Goal: Task Accomplishment & Management: Manage account settings

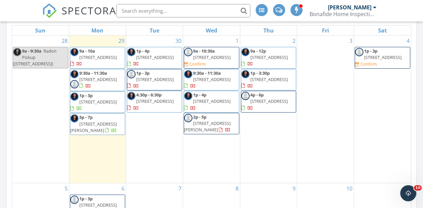
scroll to position [383, 0]
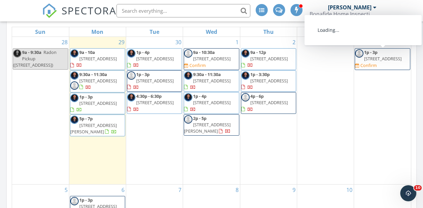
click at [395, 56] on span "[STREET_ADDRESS]" at bounding box center [383, 59] width 38 height 6
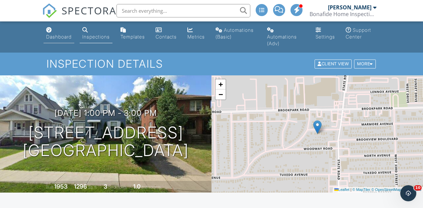
click at [61, 41] on link "Dashboard" at bounding box center [59, 33] width 31 height 19
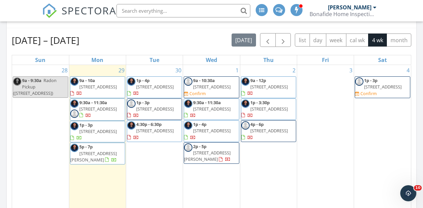
scroll to position [355, 0]
click at [272, 89] on span "23903 Wolf Rd , Bay Village 44140" at bounding box center [270, 87] width 38 height 6
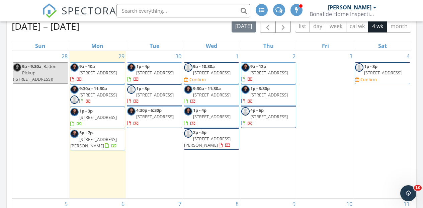
scroll to position [370, 0]
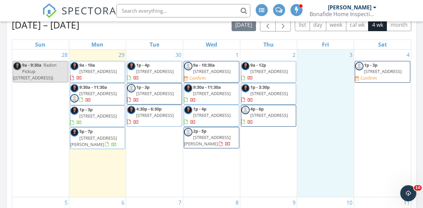
click at [317, 84] on div "3" at bounding box center [325, 123] width 57 height 147
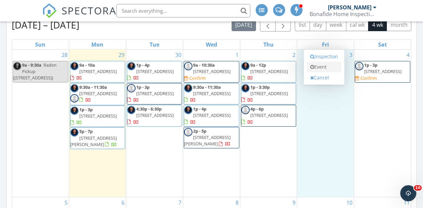
click at [326, 66] on link "Event" at bounding box center [324, 67] width 34 height 11
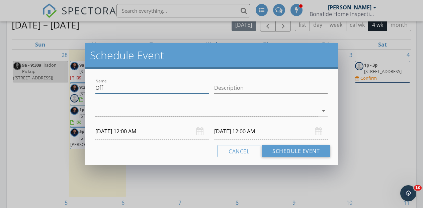
click at [145, 89] on input "Off" at bounding box center [152, 87] width 114 height 11
click at [240, 85] on input "Description" at bounding box center [271, 87] width 114 height 11
type input "Out of Town"
click at [104, 110] on div at bounding box center [206, 110] width 223 height 11
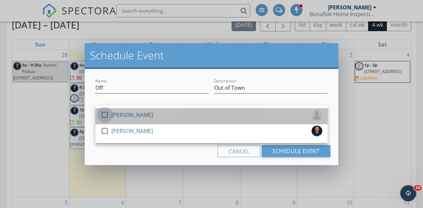
click at [107, 114] on div at bounding box center [104, 114] width 11 height 11
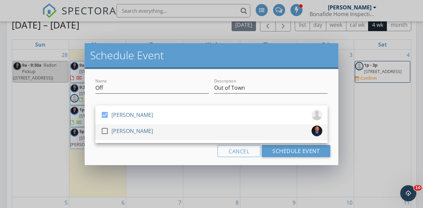
click at [104, 132] on div at bounding box center [104, 130] width 11 height 11
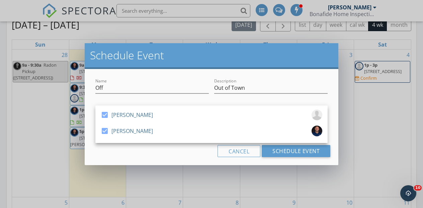
click at [148, 151] on div "Cancel Schedule Event" at bounding box center [212, 151] width 238 height 12
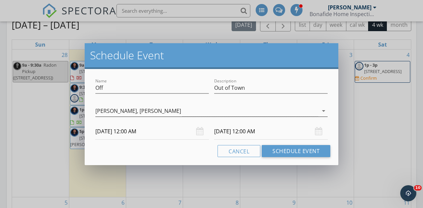
click at [111, 113] on div "Dan Lewis," at bounding box center [116, 111] width 43 height 6
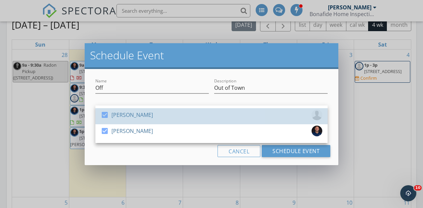
click at [98, 116] on link "check_box Dan Lewis" at bounding box center [211, 116] width 232 height 16
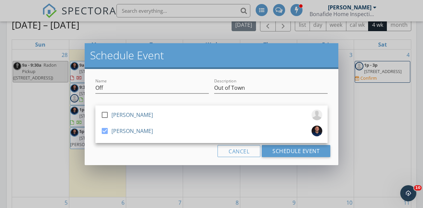
click at [136, 145] on div "Cancel Schedule Event" at bounding box center [212, 151] width 238 height 12
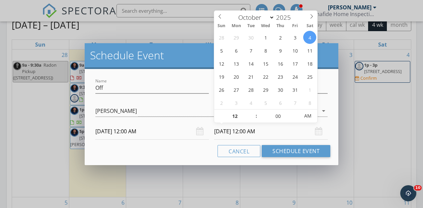
click at [227, 135] on input "10/04/2025 12:00 AM" at bounding box center [271, 131] width 114 height 16
type input "10/10/2025 12:00 AM"
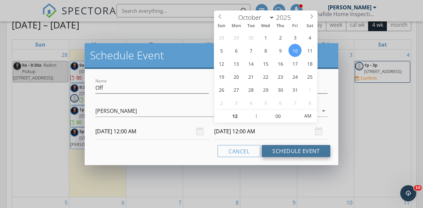
click at [296, 151] on button "Schedule Event" at bounding box center [296, 151] width 69 height 12
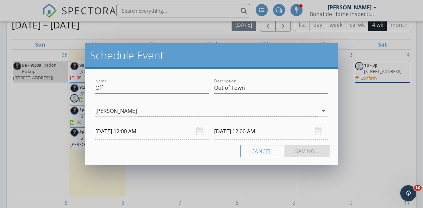
click at [312, 162] on div "Name Off Description Out of Town check_box_outline_blank Dan Lewis check_box Bo…" at bounding box center [212, 117] width 254 height 96
click at [184, 157] on div "Name Off Description Out of Town check_box_outline_blank Dan Lewis check_box Bo…" at bounding box center [212, 117] width 254 height 96
click at [344, 126] on div "Schedule Event Name Off Description Out of Town check_box_outline_blank Dan Lew…" at bounding box center [211, 104] width 423 height 208
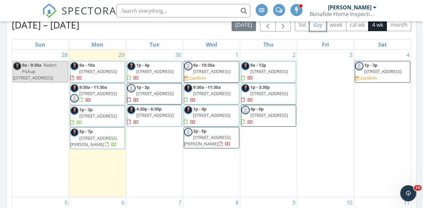
click at [321, 28] on button "day" at bounding box center [318, 24] width 17 height 13
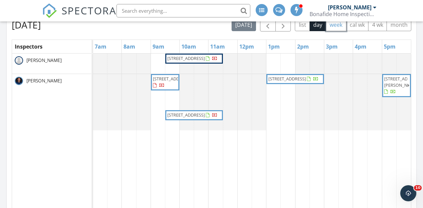
click at [340, 25] on button "week" at bounding box center [336, 24] width 20 height 13
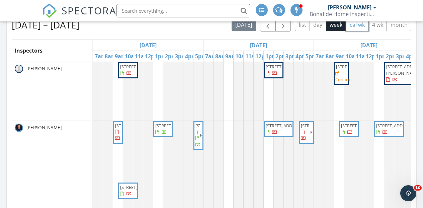
click at [360, 26] on button "cal wk" at bounding box center [357, 24] width 23 height 13
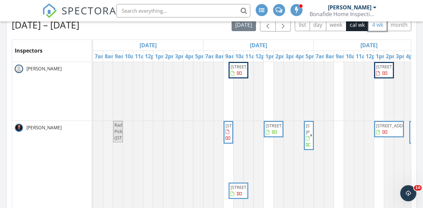
click at [386, 25] on button "4 wk" at bounding box center [377, 24] width 19 height 13
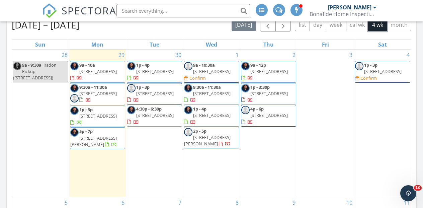
click at [328, 81] on div "3" at bounding box center [325, 123] width 57 height 147
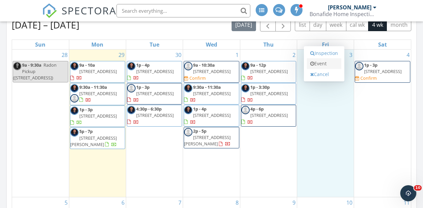
click at [322, 61] on link "Event" at bounding box center [324, 63] width 34 height 11
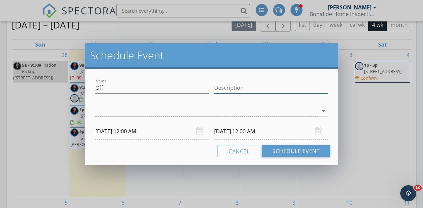
click at [231, 86] on input "Description" at bounding box center [271, 87] width 114 height 11
type input "Out of Town"
click at [215, 116] on div at bounding box center [206, 110] width 223 height 11
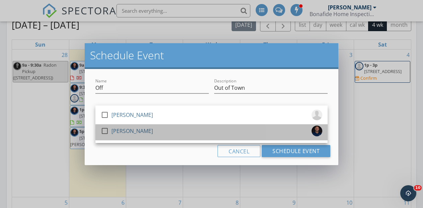
click at [116, 131] on div "[PERSON_NAME]" at bounding box center [133, 131] width 42 height 11
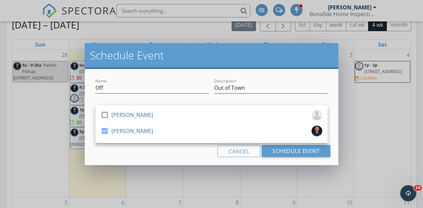
click at [148, 153] on div "Cancel Schedule Event" at bounding box center [212, 151] width 238 height 12
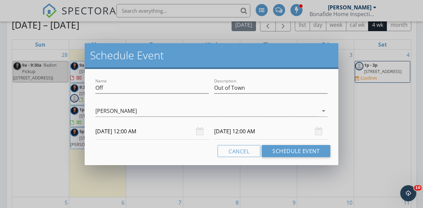
click at [240, 133] on input "10/04/2025 12:00 AM" at bounding box center [271, 131] width 114 height 16
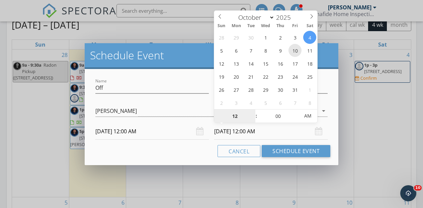
type input "10/10/2025 12:00 AM"
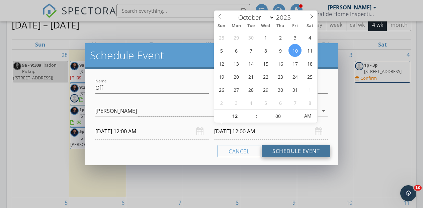
click at [297, 149] on button "Schedule Event" at bounding box center [296, 151] width 69 height 12
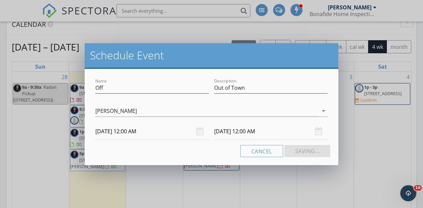
scroll to position [343, 0]
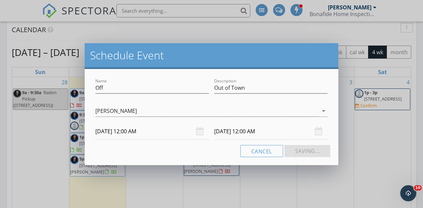
click at [198, 149] on div "Cancel Saving..." at bounding box center [212, 151] width 238 height 12
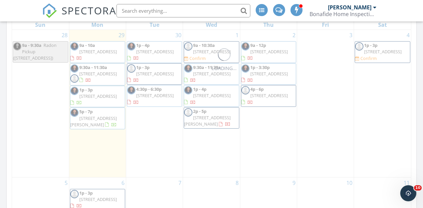
scroll to position [387, 0]
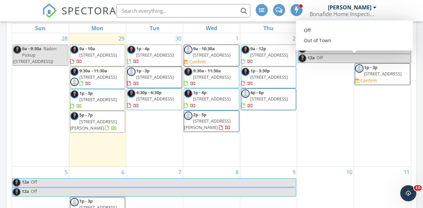
click at [331, 57] on span "Off" at bounding box center [363, 58] width 94 height 8
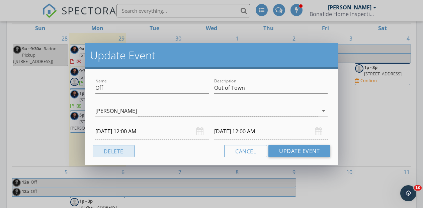
click at [115, 152] on button "Delete" at bounding box center [114, 151] width 42 height 12
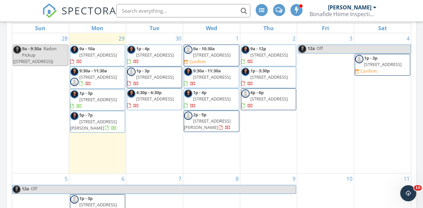
click at [32, 59] on span "Radon Pickup (15842 Edgecliff Ave, Cleveland)" at bounding box center [35, 55] width 44 height 19
click at [53, 131] on div at bounding box center [211, 104] width 423 height 208
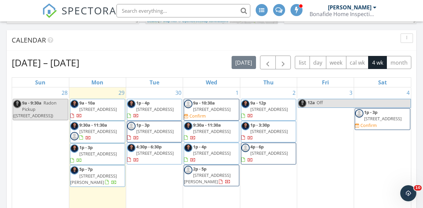
scroll to position [340, 0]
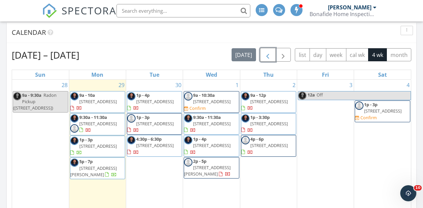
click at [267, 55] on span "button" at bounding box center [268, 55] width 8 height 8
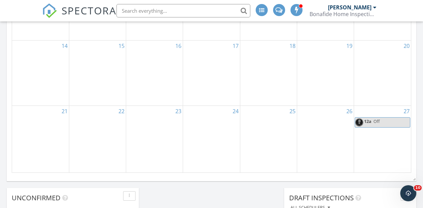
scroll to position [511, 0]
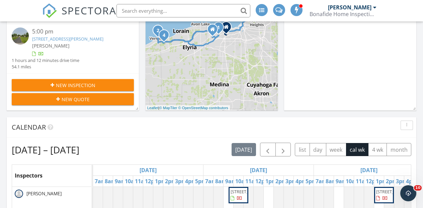
scroll to position [245, 0]
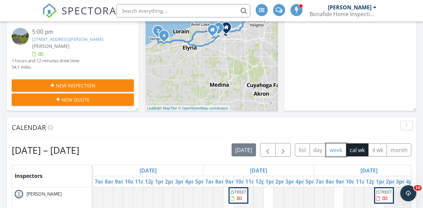
click at [335, 151] on button "week" at bounding box center [336, 149] width 20 height 13
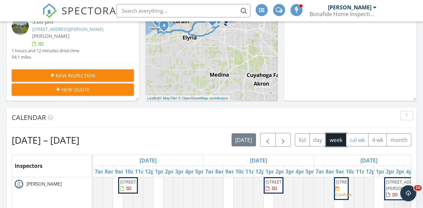
scroll to position [256, 0]
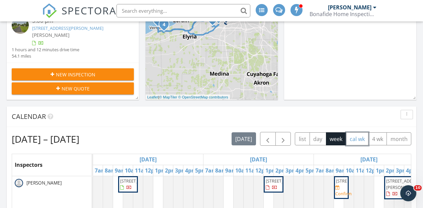
click at [356, 141] on button "cal wk" at bounding box center [357, 138] width 23 height 13
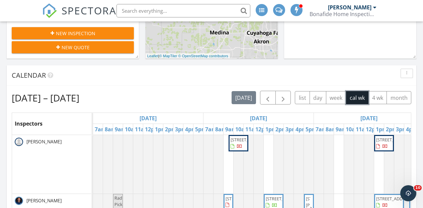
scroll to position [298, 0]
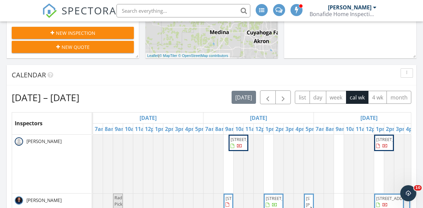
click at [186, 97] on div "Sep 28 – Oct 4, 2025 today list day week cal wk 4 wk month" at bounding box center [212, 97] width 400 height 14
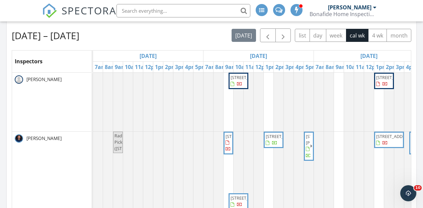
scroll to position [363, 0]
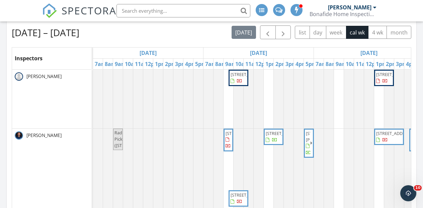
click at [79, 145] on div "[PERSON_NAME]" at bounding box center [51, 183] width 79 height 108
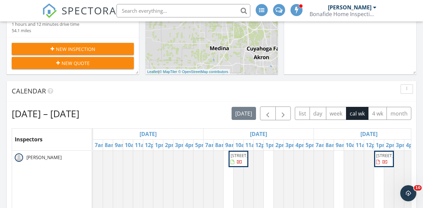
scroll to position [348, 0]
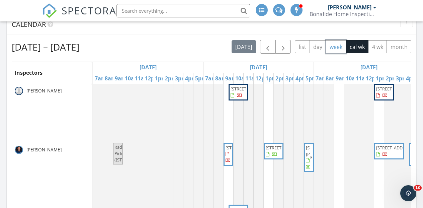
click at [337, 46] on button "week" at bounding box center [336, 46] width 20 height 13
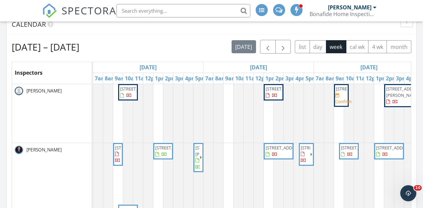
click at [166, 67] on div "Mon 9/29" at bounding box center [148, 67] width 111 height 11
click at [268, 46] on span "button" at bounding box center [268, 47] width 8 height 8
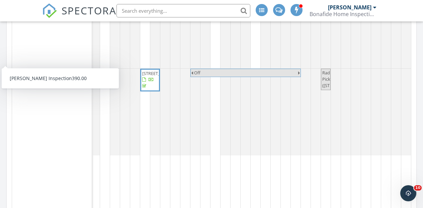
scroll to position [0, 377]
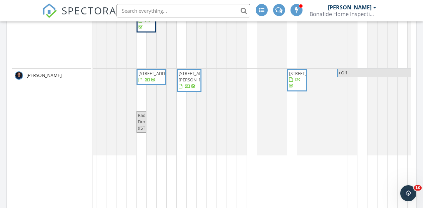
click at [153, 83] on span "15842 Edgecliff Ave, Cleveland 44111" at bounding box center [151, 76] width 27 height 13
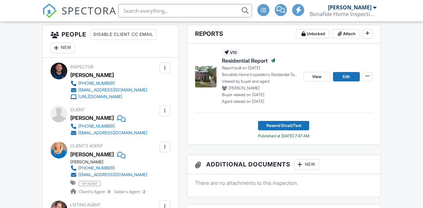
scroll to position [172, 0]
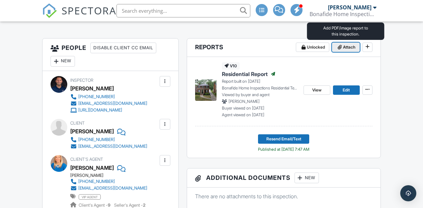
click at [341, 50] on span at bounding box center [340, 47] width 7 height 7
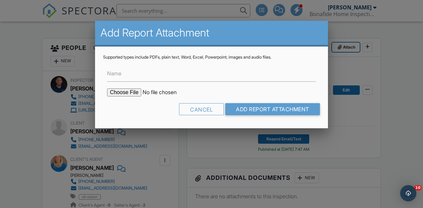
scroll to position [0, 0]
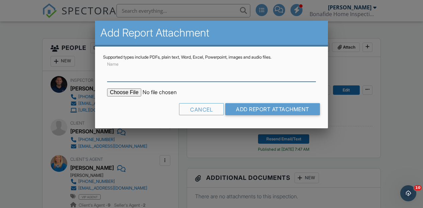
click at [125, 79] on input "Name" at bounding box center [211, 73] width 209 height 16
type input "Radon Report"
click at [126, 93] on input "file" at bounding box center [164, 92] width 114 height 8
type input "C:\fakepath\15842 Edgecliff Ave Radon Report.pdf"
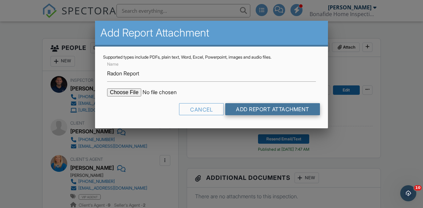
click at [260, 109] on input "Add Report Attachment" at bounding box center [272, 109] width 95 height 12
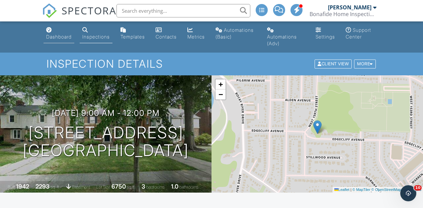
click at [66, 38] on div "Dashboard" at bounding box center [58, 37] width 25 height 6
